Goal: Navigation & Orientation: Find specific page/section

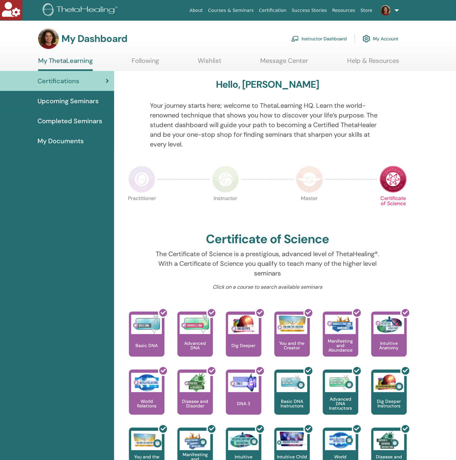
click at [316, 37] on link "Instructor Dashboard" at bounding box center [319, 39] width 56 height 14
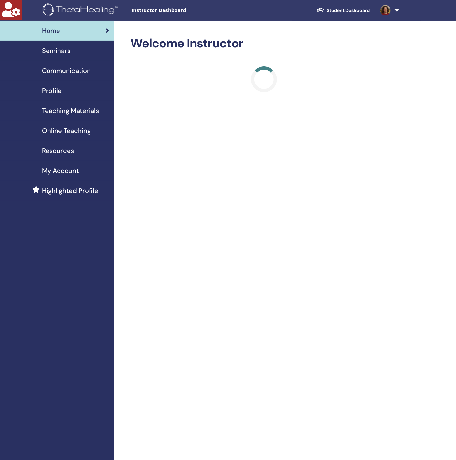
click at [60, 86] on span "Profile" at bounding box center [52, 91] width 20 height 10
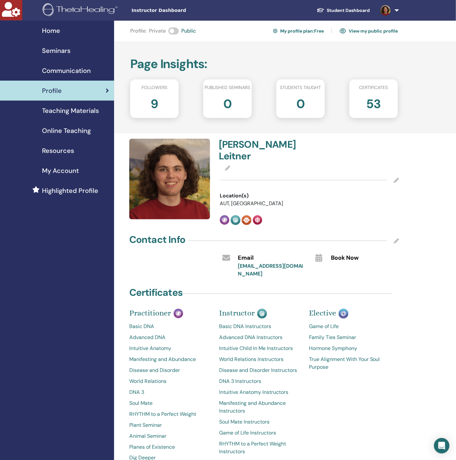
click at [79, 167] on div "My Account" at bounding box center [57, 171] width 104 height 10
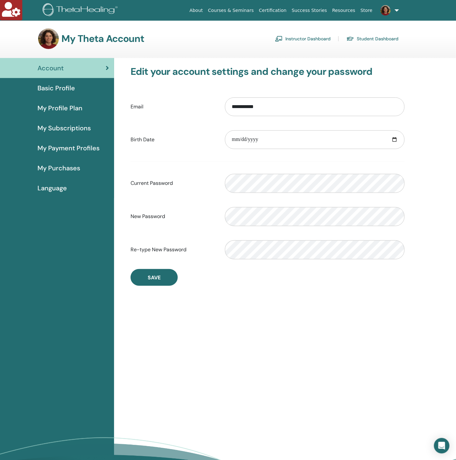
click at [373, 37] on link "Student Dashboard" at bounding box center [372, 39] width 52 height 10
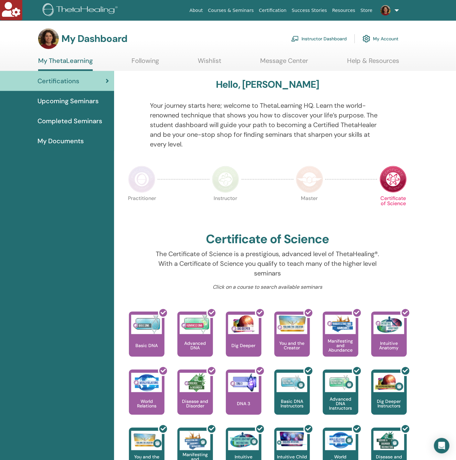
click at [79, 98] on span "Upcoming Seminars" at bounding box center [67, 101] width 61 height 10
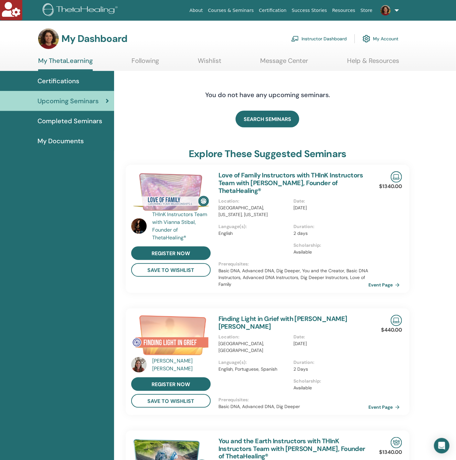
click at [69, 119] on span "Completed Seminars" at bounding box center [69, 121] width 65 height 10
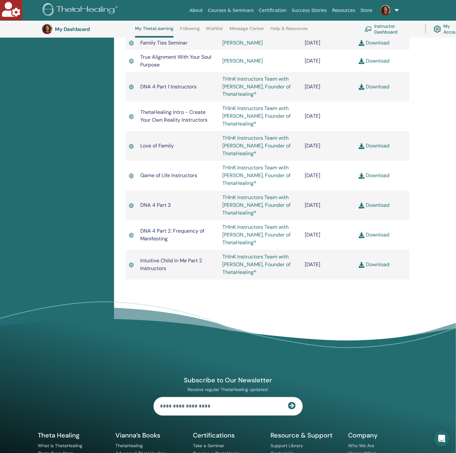
scroll to position [1371, 0]
